Goal: Information Seeking & Learning: Learn about a topic

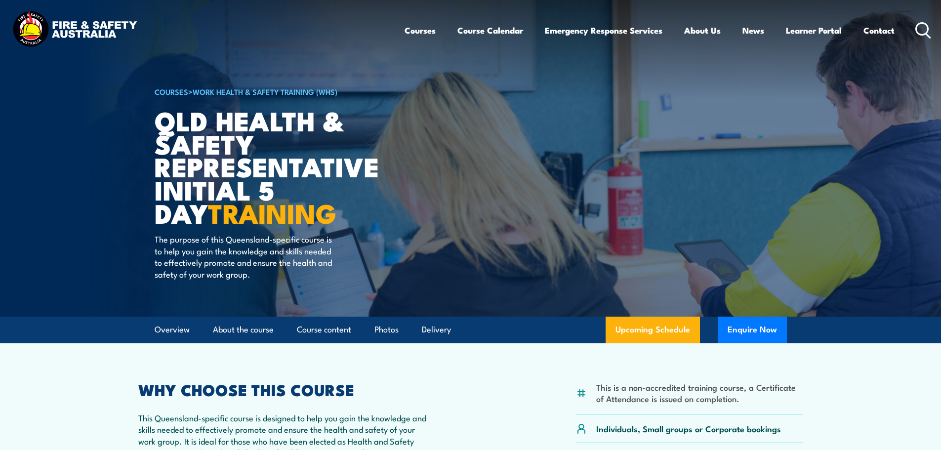
click at [922, 25] on icon at bounding box center [923, 30] width 16 height 16
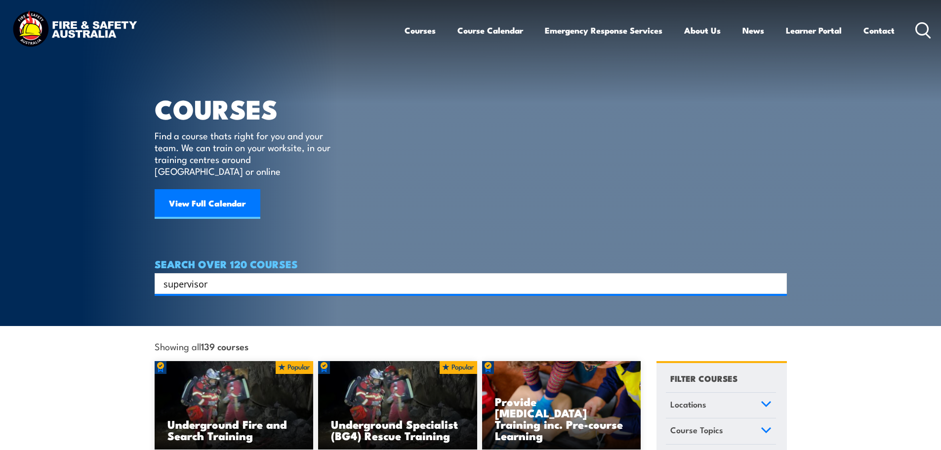
type input "supervisor"
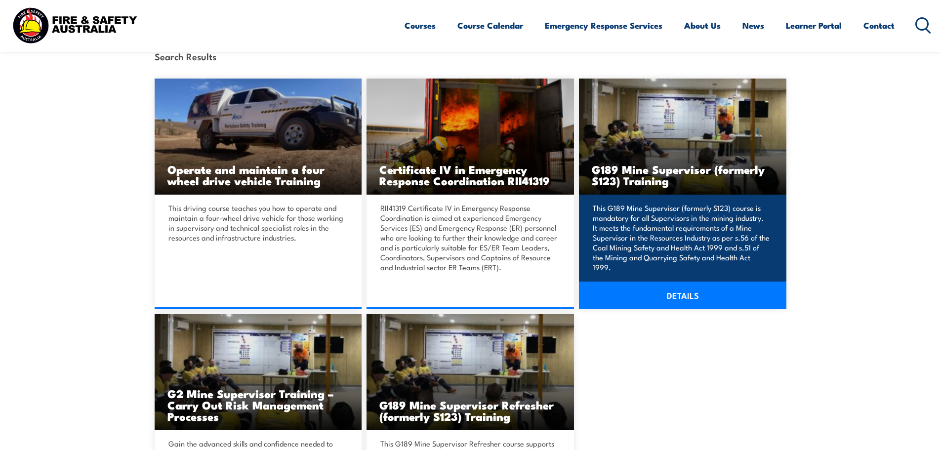
click at [689, 294] on link "DETAILS" at bounding box center [682, 295] width 207 height 28
click at [651, 147] on img at bounding box center [682, 137] width 207 height 116
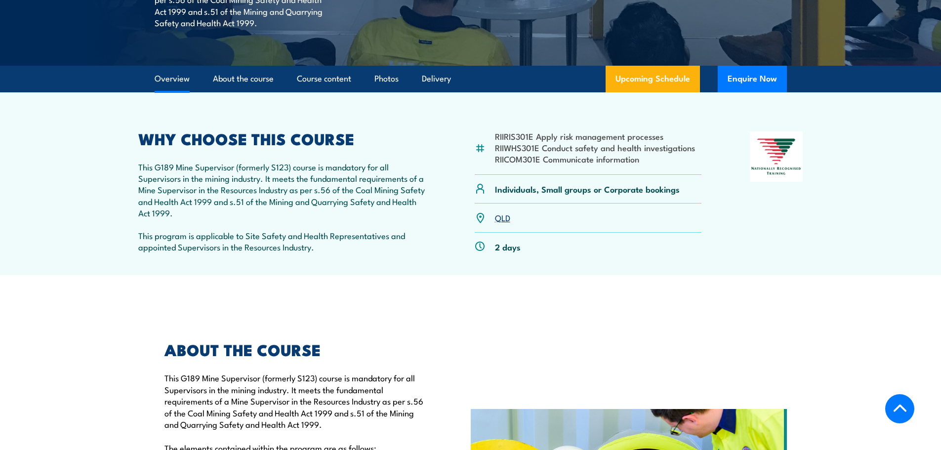
scroll to position [346, 0]
